Goal: Task Accomplishment & Management: Manage account settings

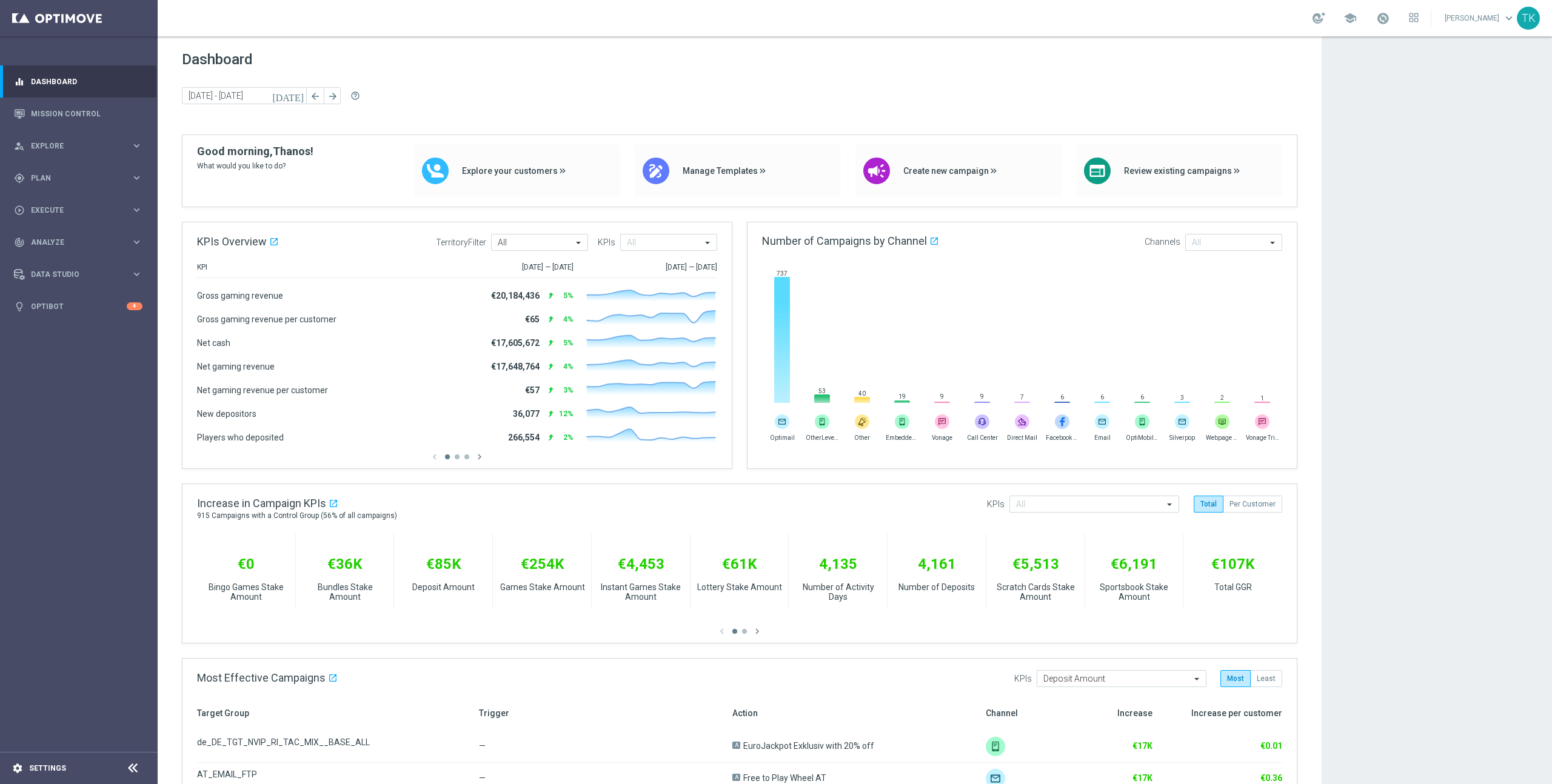
click at [43, 763] on div "settings Settings" at bounding box center [61, 768] width 122 height 11
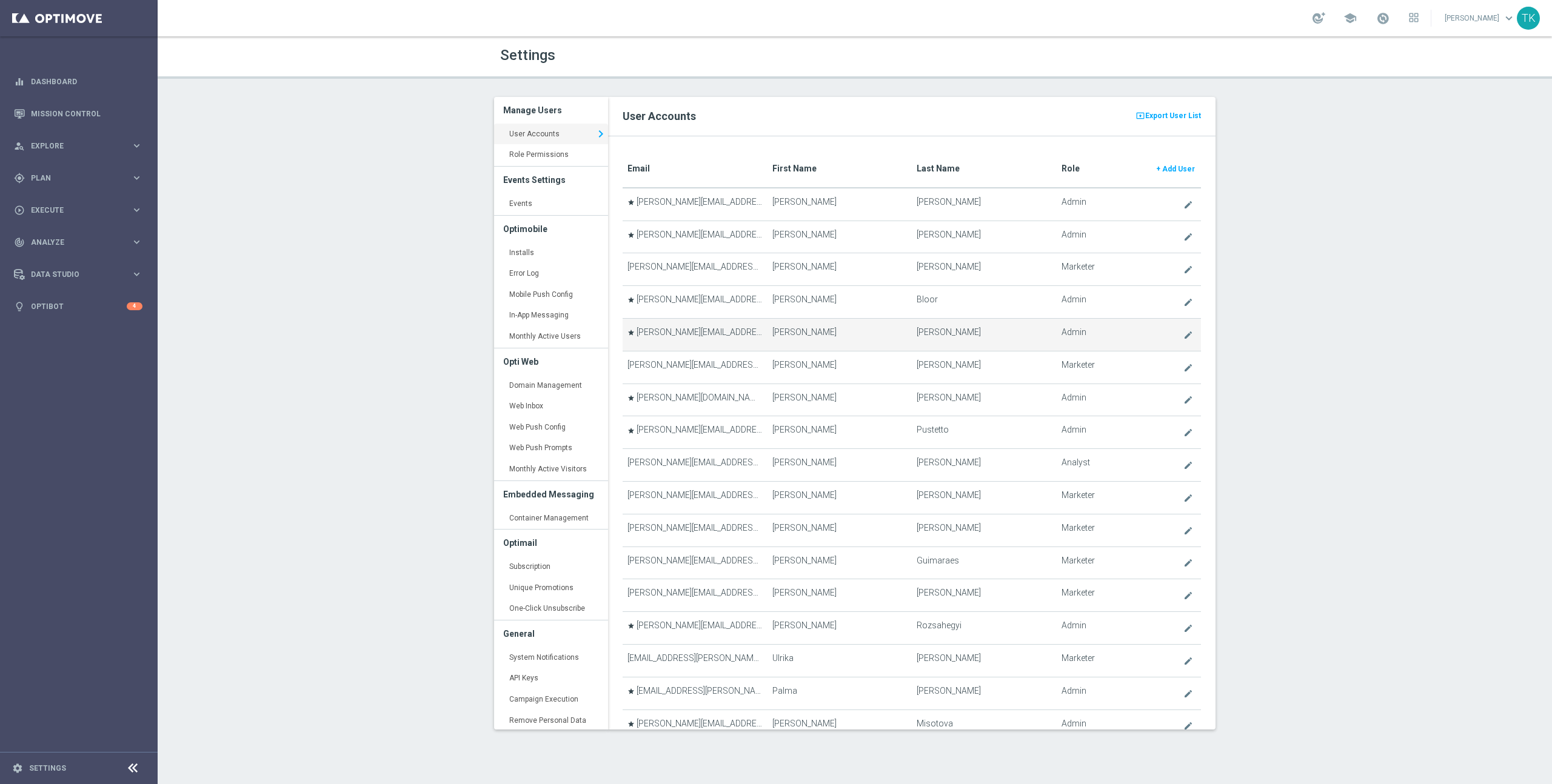
click at [838, 344] on td "[PERSON_NAME]" at bounding box center [840, 335] width 145 height 33
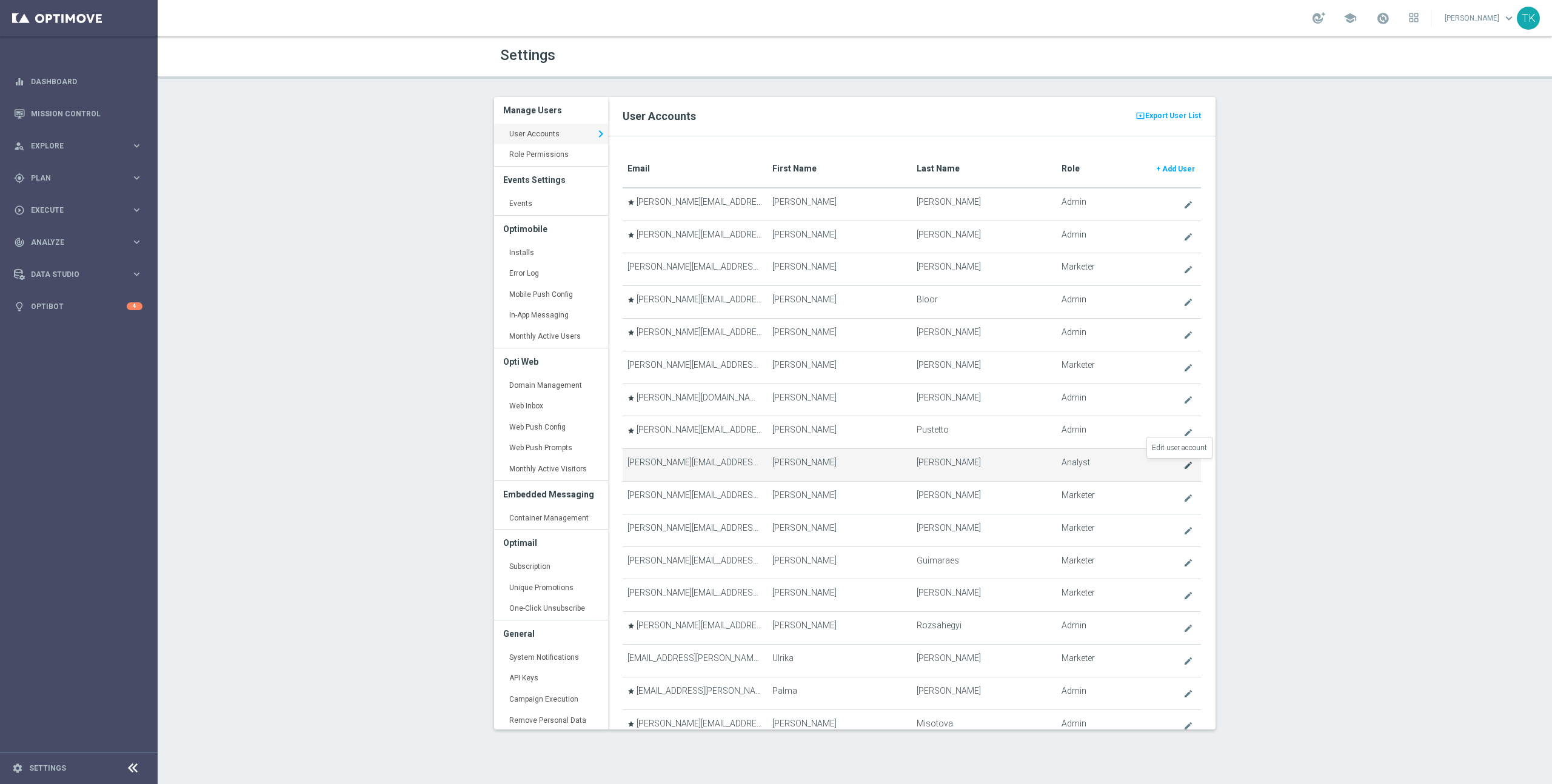
click at [1183, 468] on icon "create" at bounding box center [1188, 465] width 10 height 10
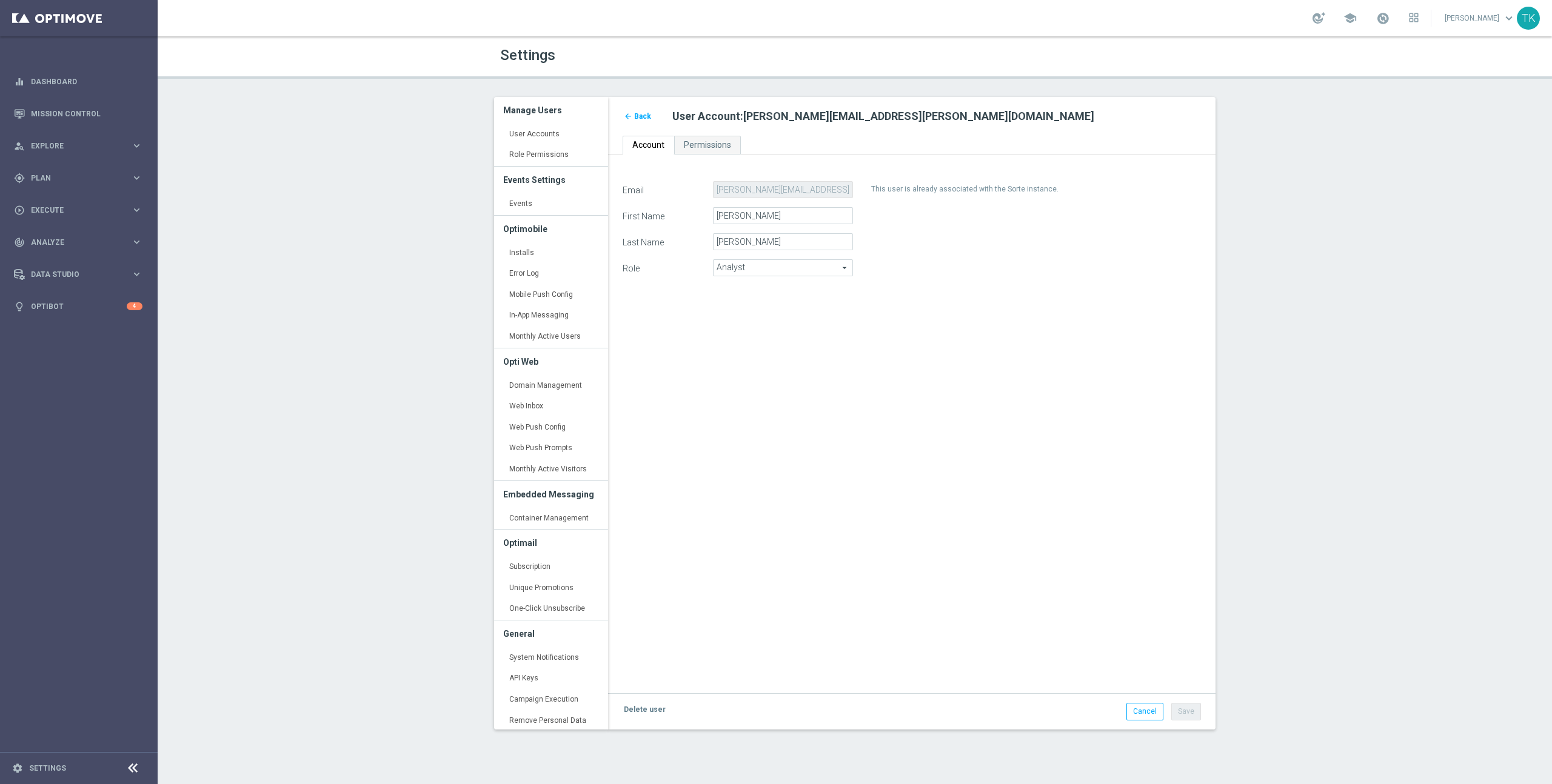
click at [797, 269] on span "Analyst" at bounding box center [783, 268] width 139 height 16
click at [778, 300] on span "Marketer" at bounding box center [783, 301] width 126 height 10
type input "Marketer"
click at [1187, 714] on button "Save" at bounding box center [1186, 711] width 30 height 17
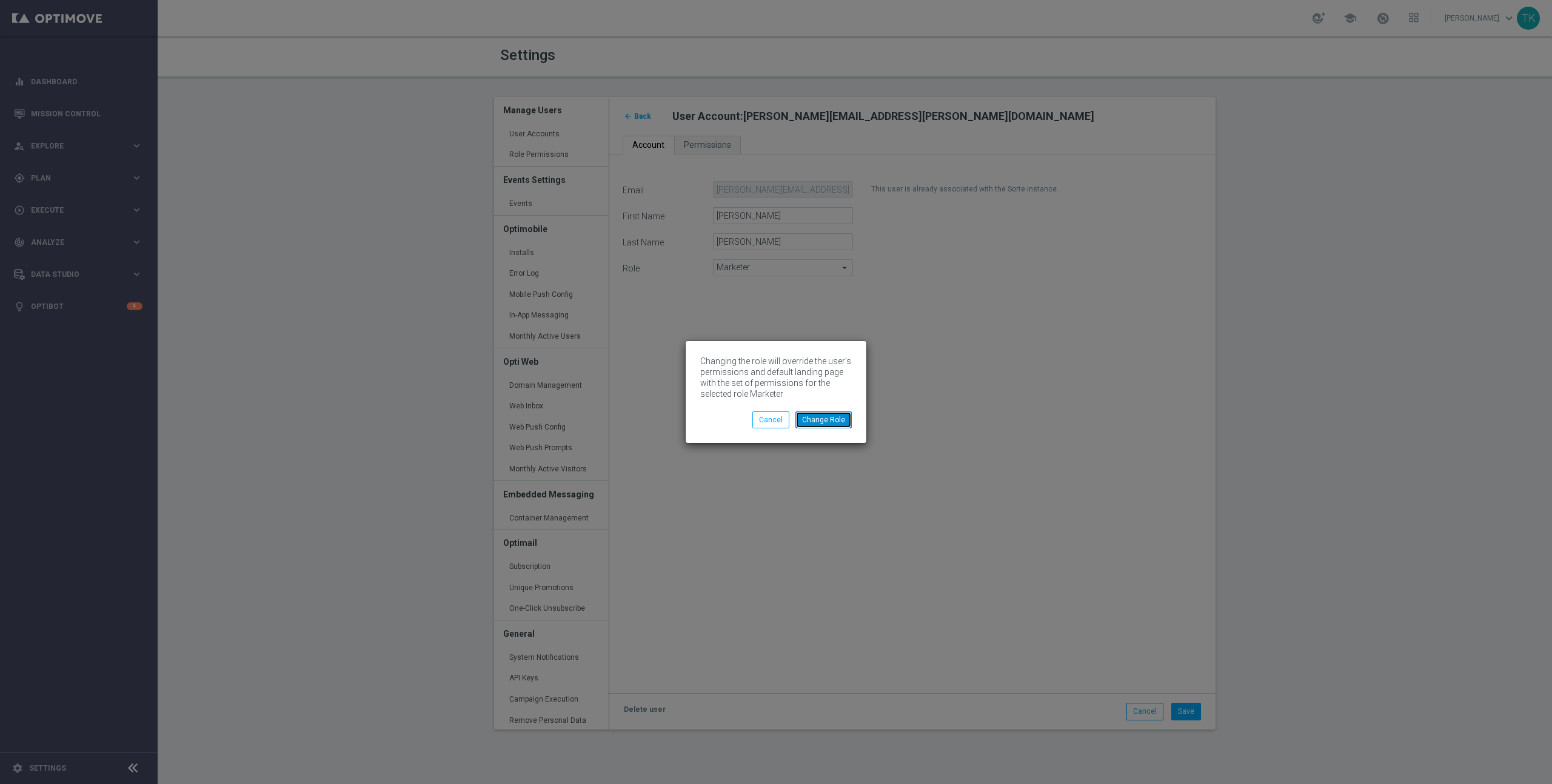
click at [828, 423] on button "Change Role" at bounding box center [824, 420] width 57 height 17
